Goal: Transaction & Acquisition: Book appointment/travel/reservation

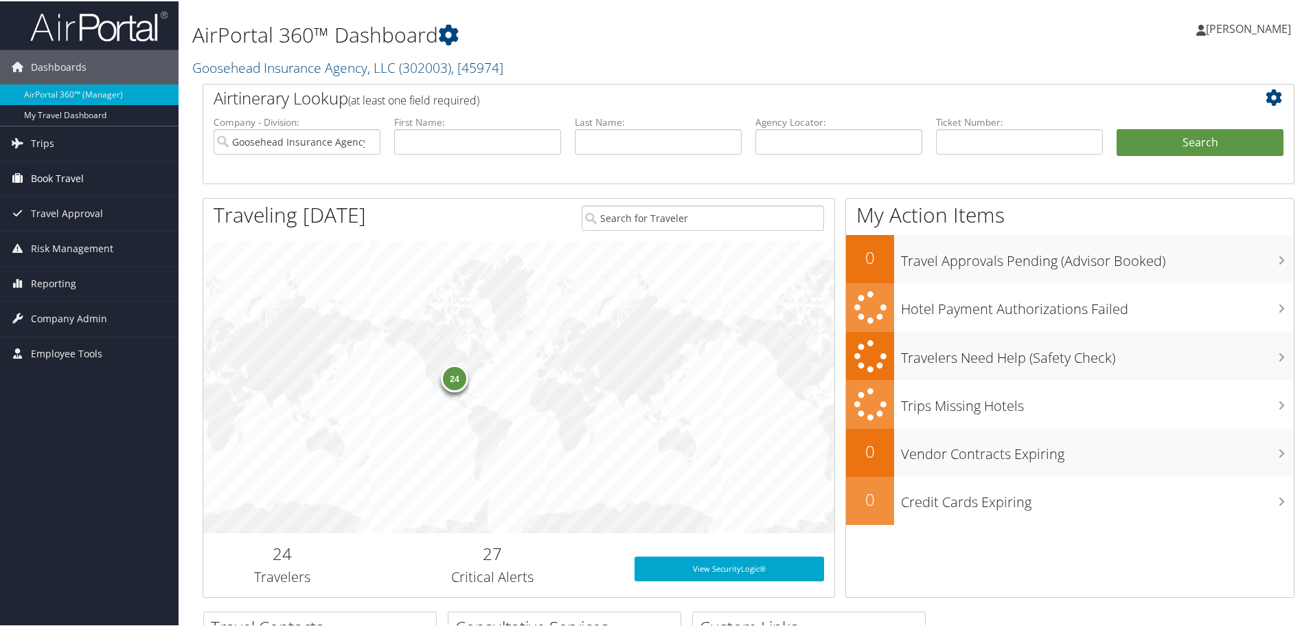
click at [56, 181] on span "Book Travel" at bounding box center [57, 177] width 53 height 34
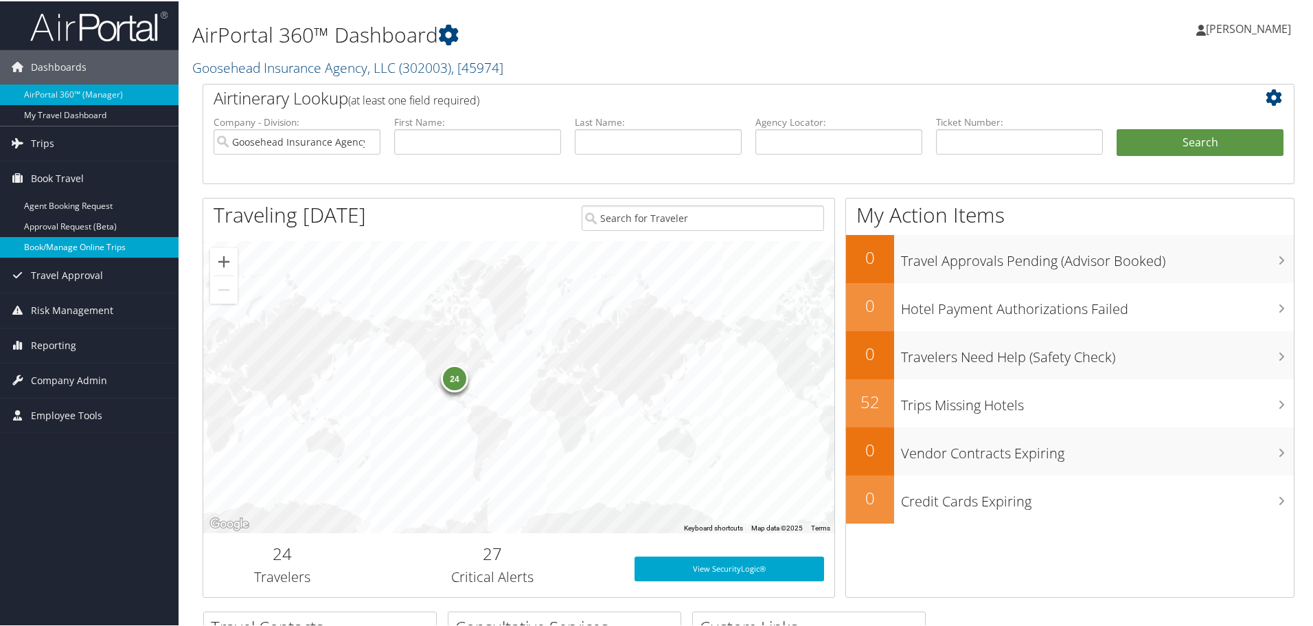
click at [60, 248] on link "Book/Manage Online Trips" at bounding box center [89, 246] width 179 height 21
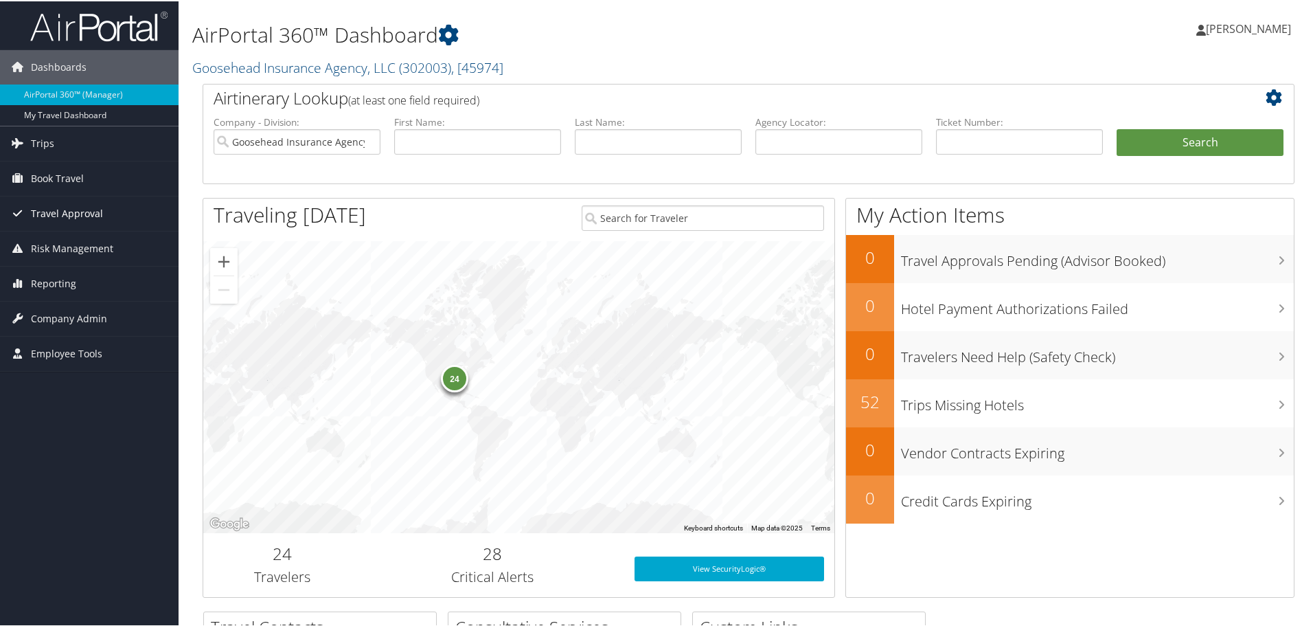
click at [137, 210] on link "Travel Approval" at bounding box center [89, 212] width 179 height 34
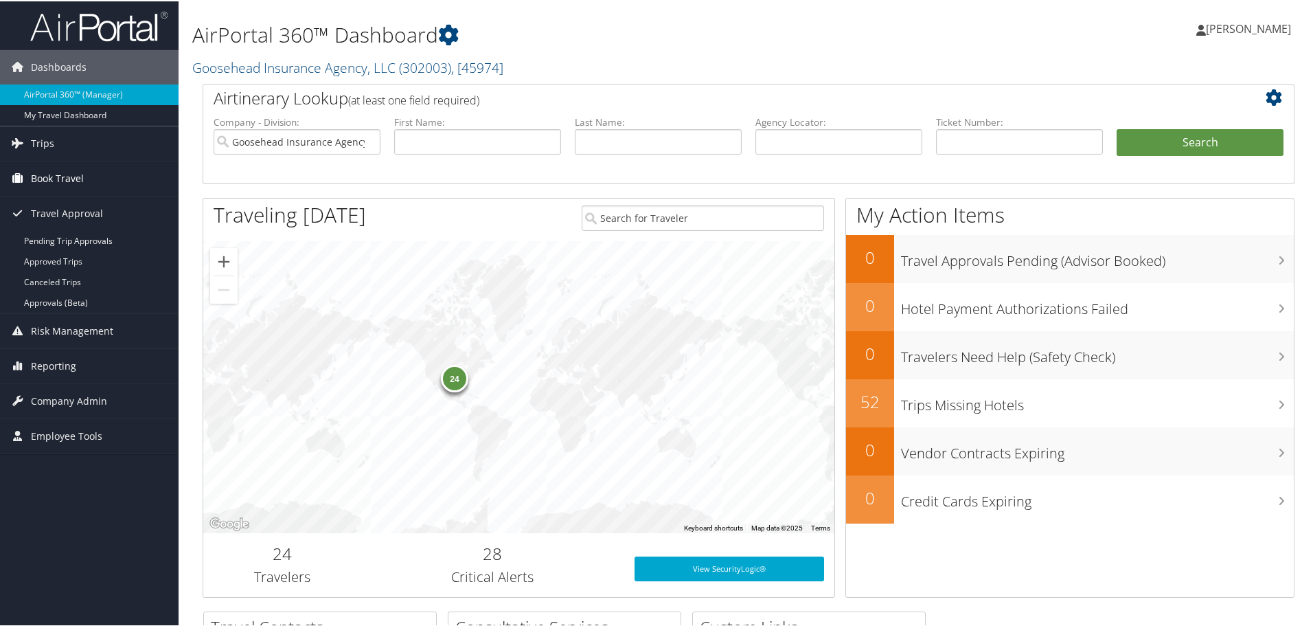
click at [106, 181] on link "Book Travel" at bounding box center [89, 177] width 179 height 34
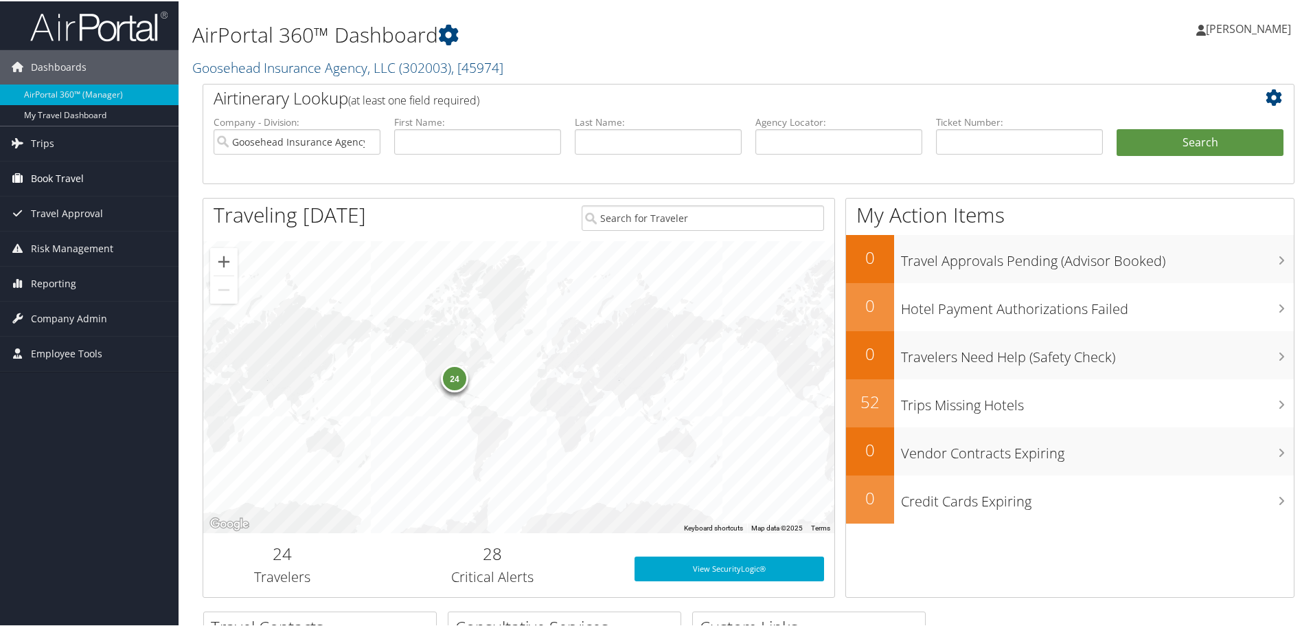
click at [100, 176] on link "Book Travel" at bounding box center [89, 177] width 179 height 34
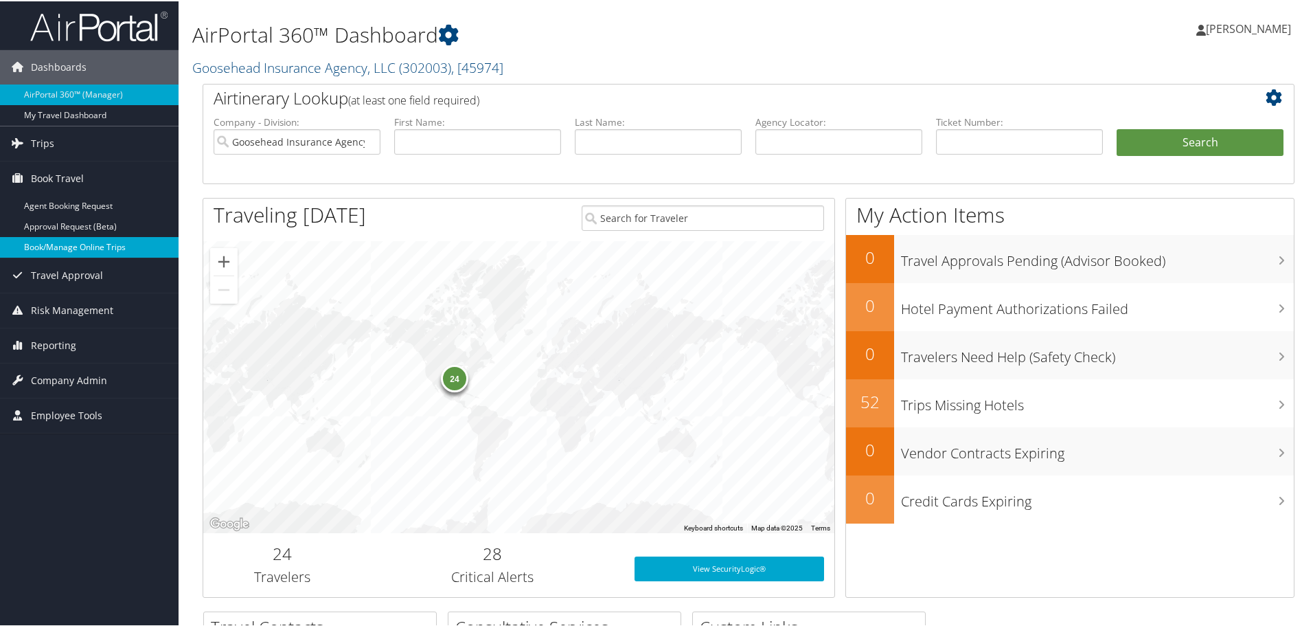
click at [54, 247] on link "Book/Manage Online Trips" at bounding box center [89, 246] width 179 height 21
